Goal: Navigation & Orientation: Find specific page/section

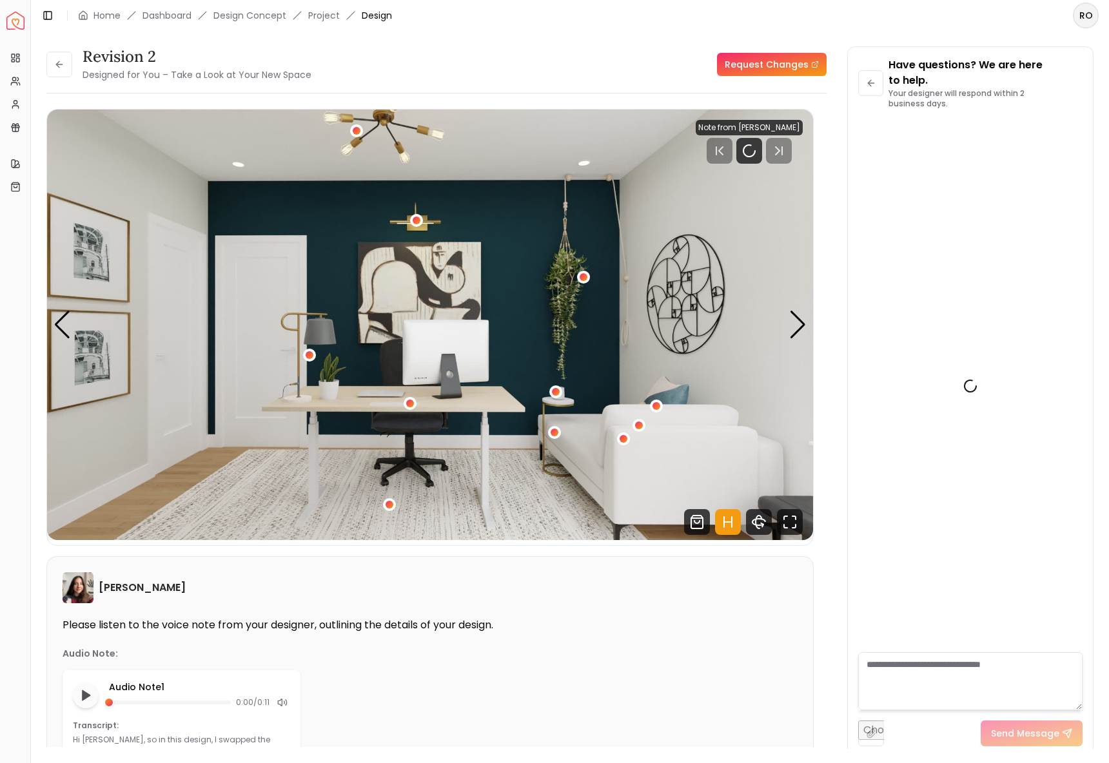
scroll to position [3544, 0]
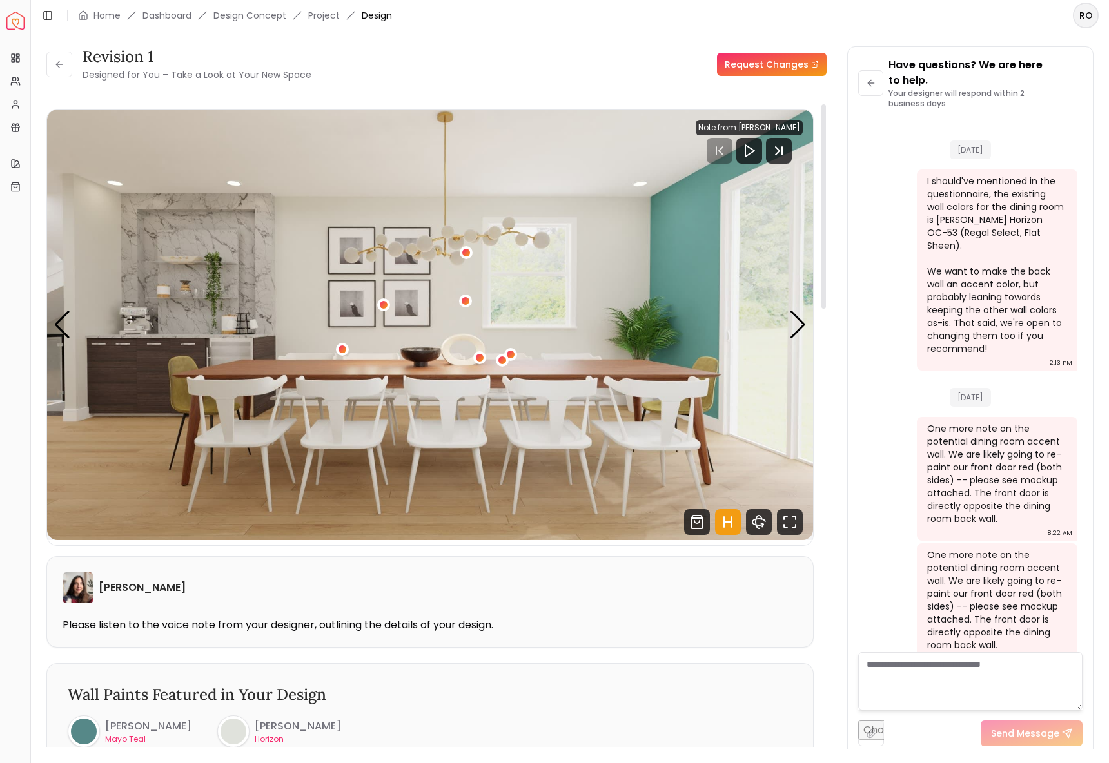
scroll to position [1843, 0]
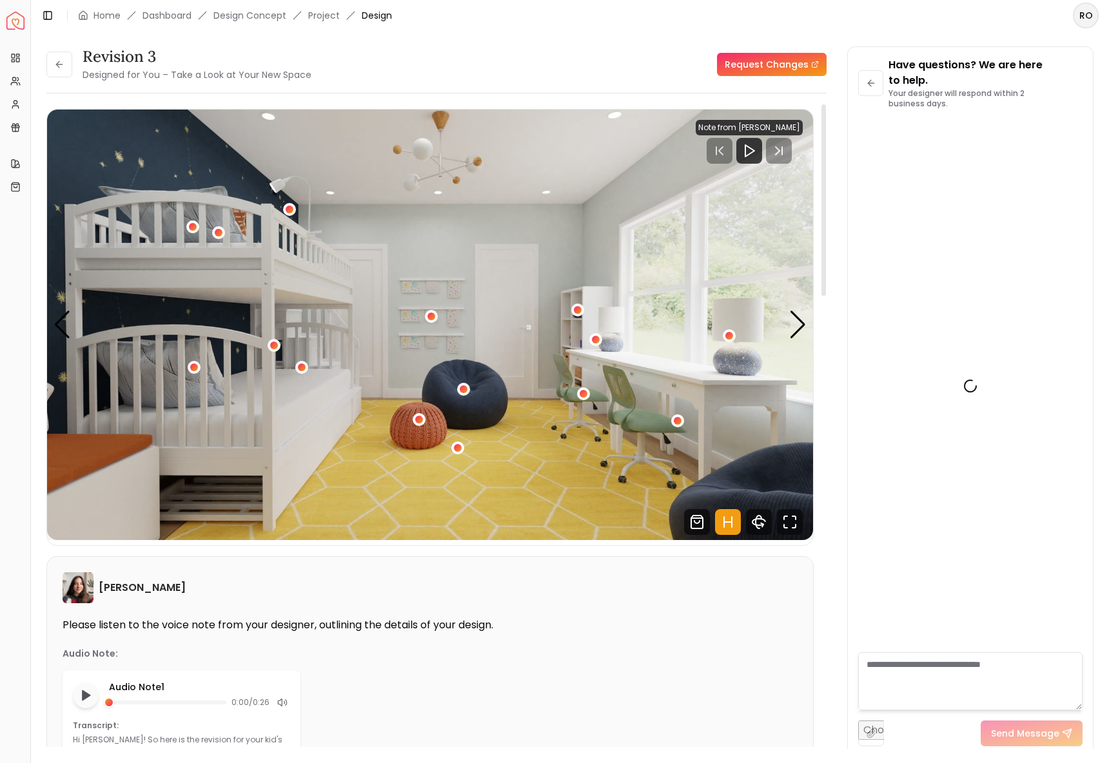
scroll to position [2951, 0]
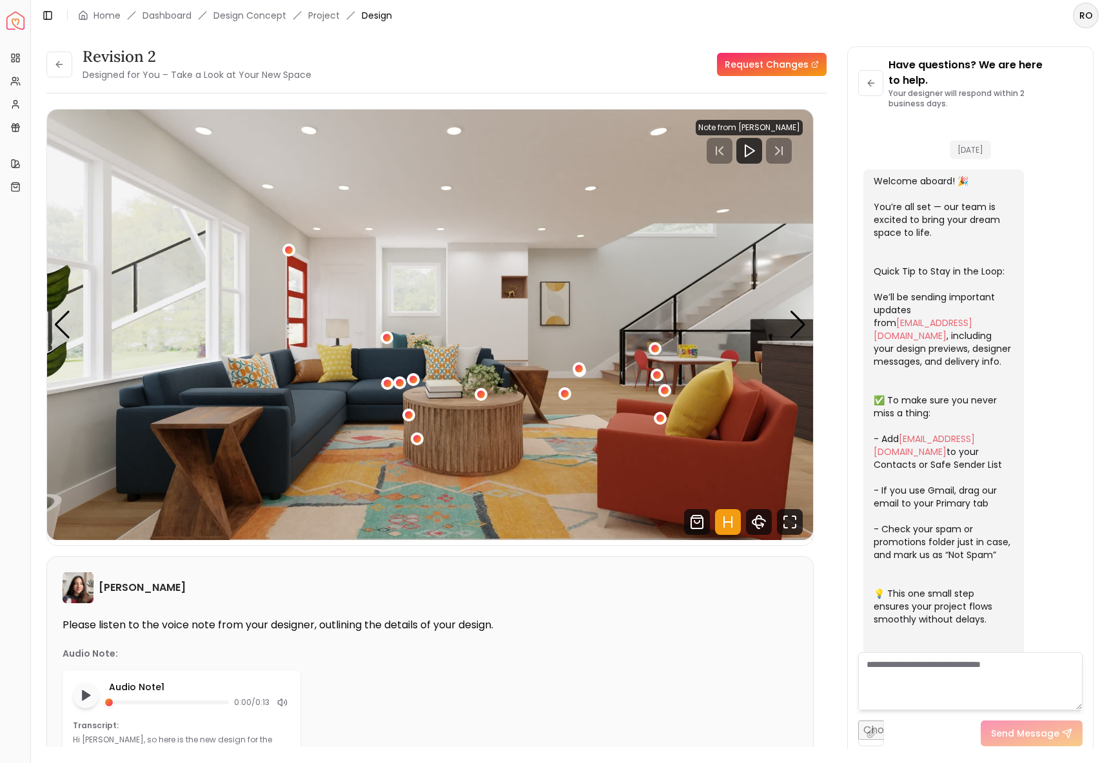
scroll to position [4310, 0]
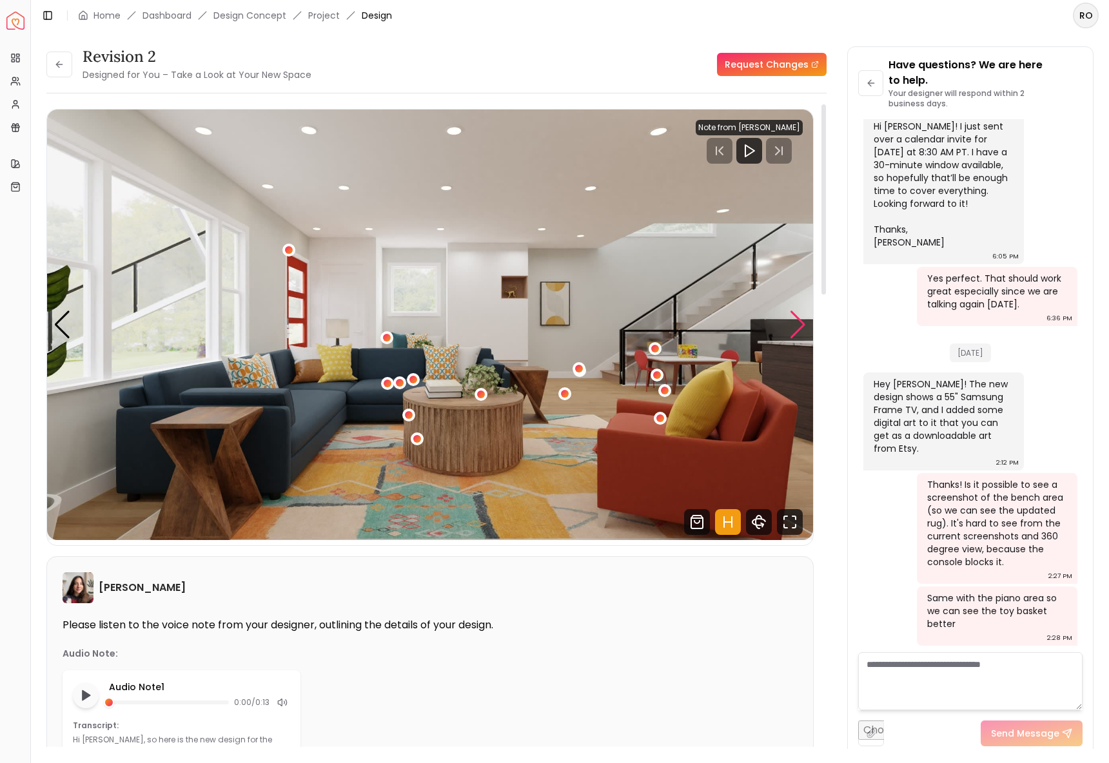
click at [804, 319] on div "Next slide" at bounding box center [797, 325] width 17 height 28
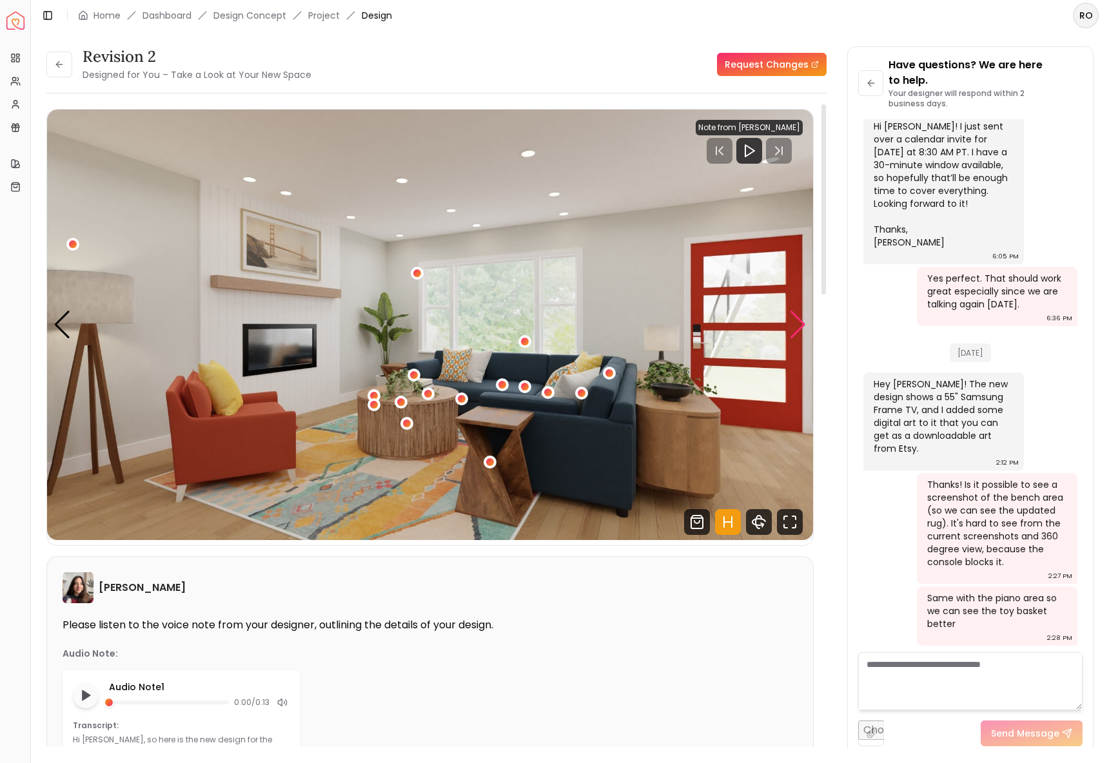
click at [804, 319] on div "Next slide" at bounding box center [797, 325] width 17 height 28
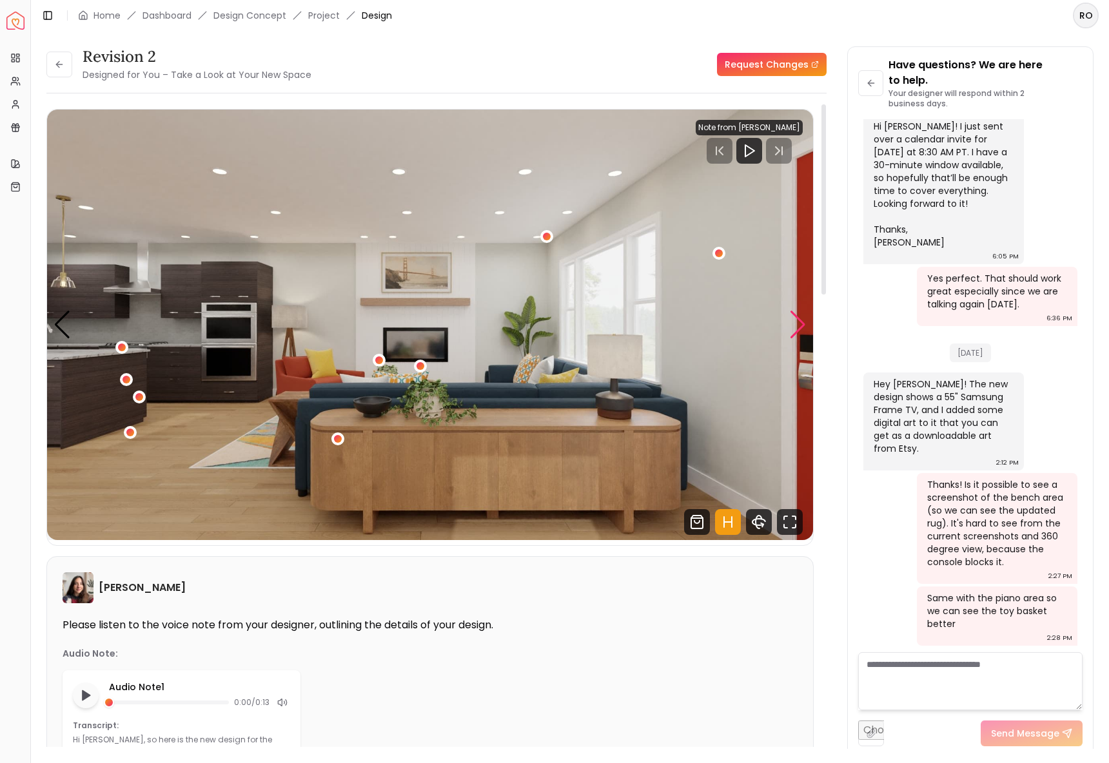
click at [804, 319] on div "Next slide" at bounding box center [797, 325] width 17 height 28
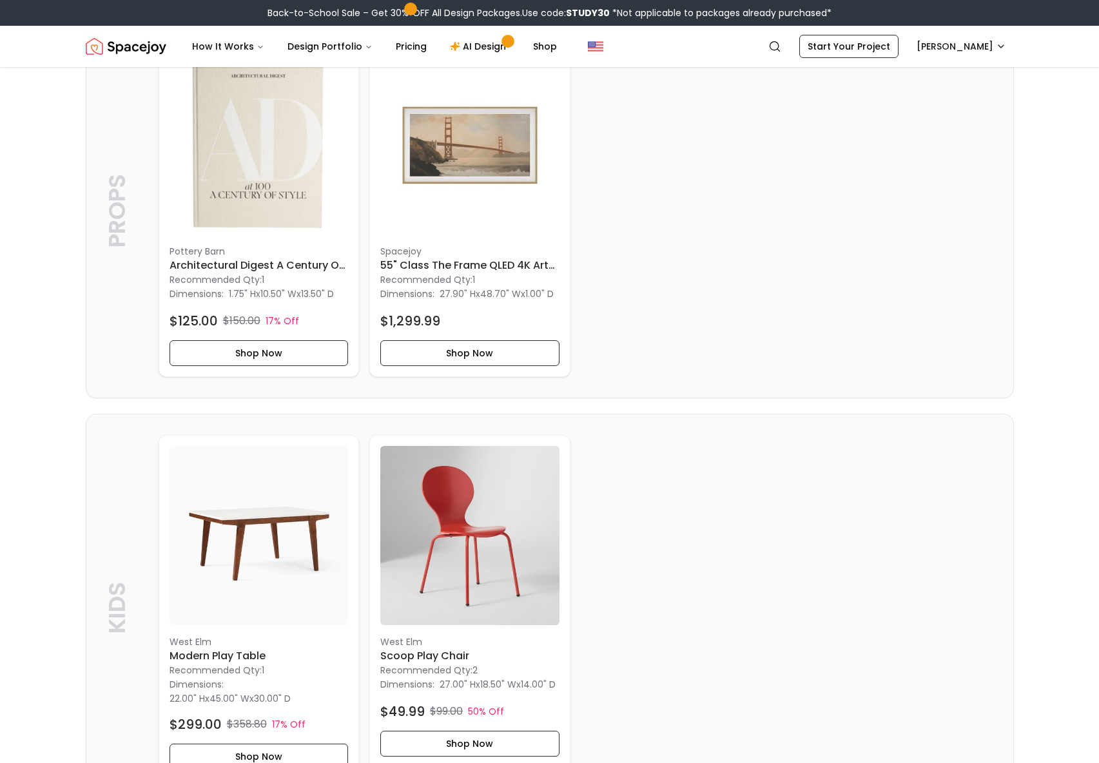
scroll to position [3324, 0]
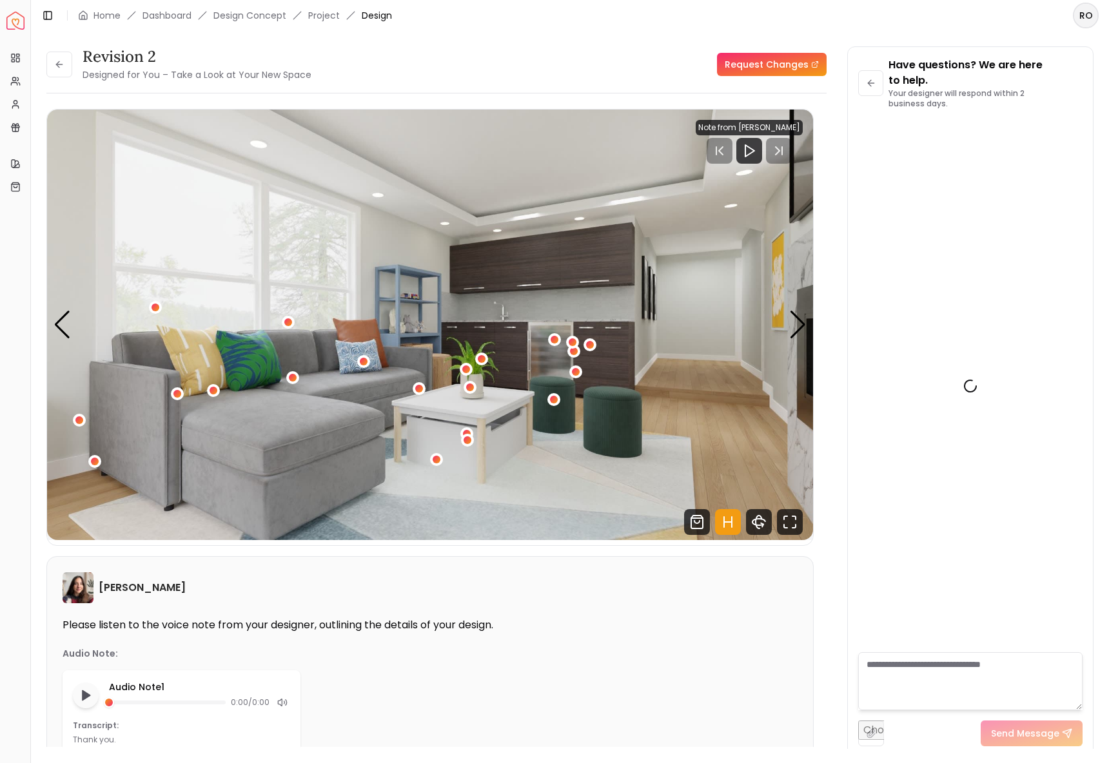
scroll to position [1223, 0]
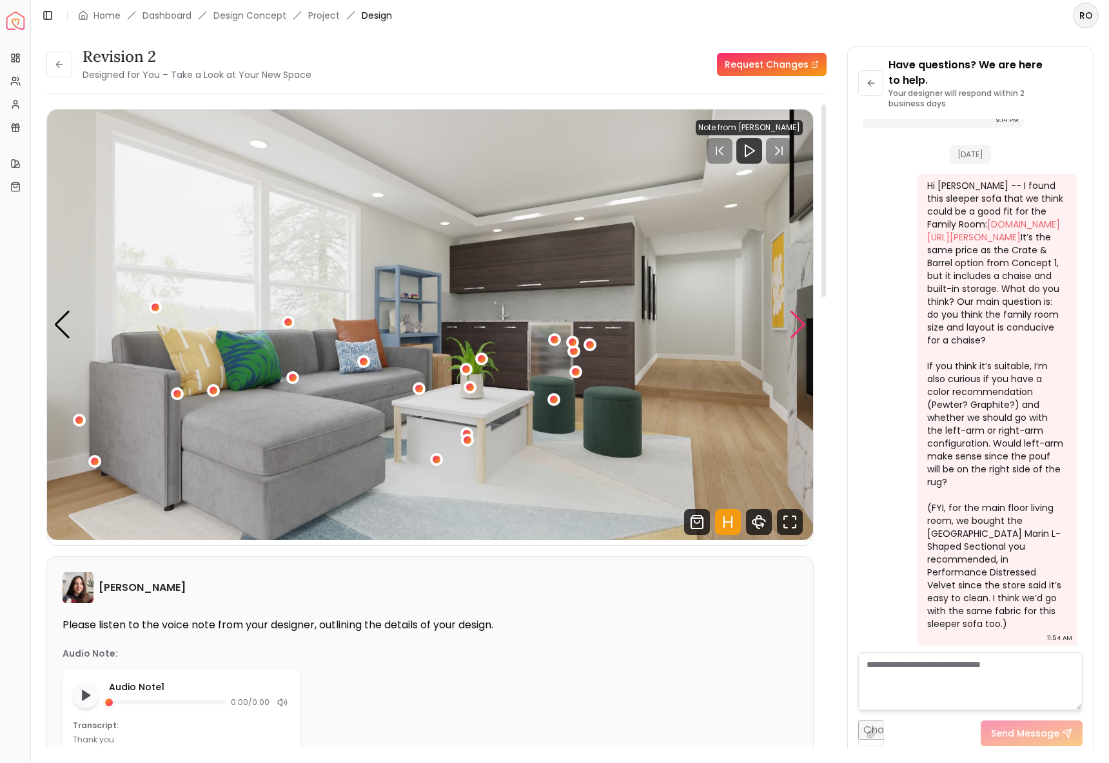
click at [798, 333] on div "Next slide" at bounding box center [797, 325] width 17 height 28
